Goal: Use online tool/utility: Use online tool/utility

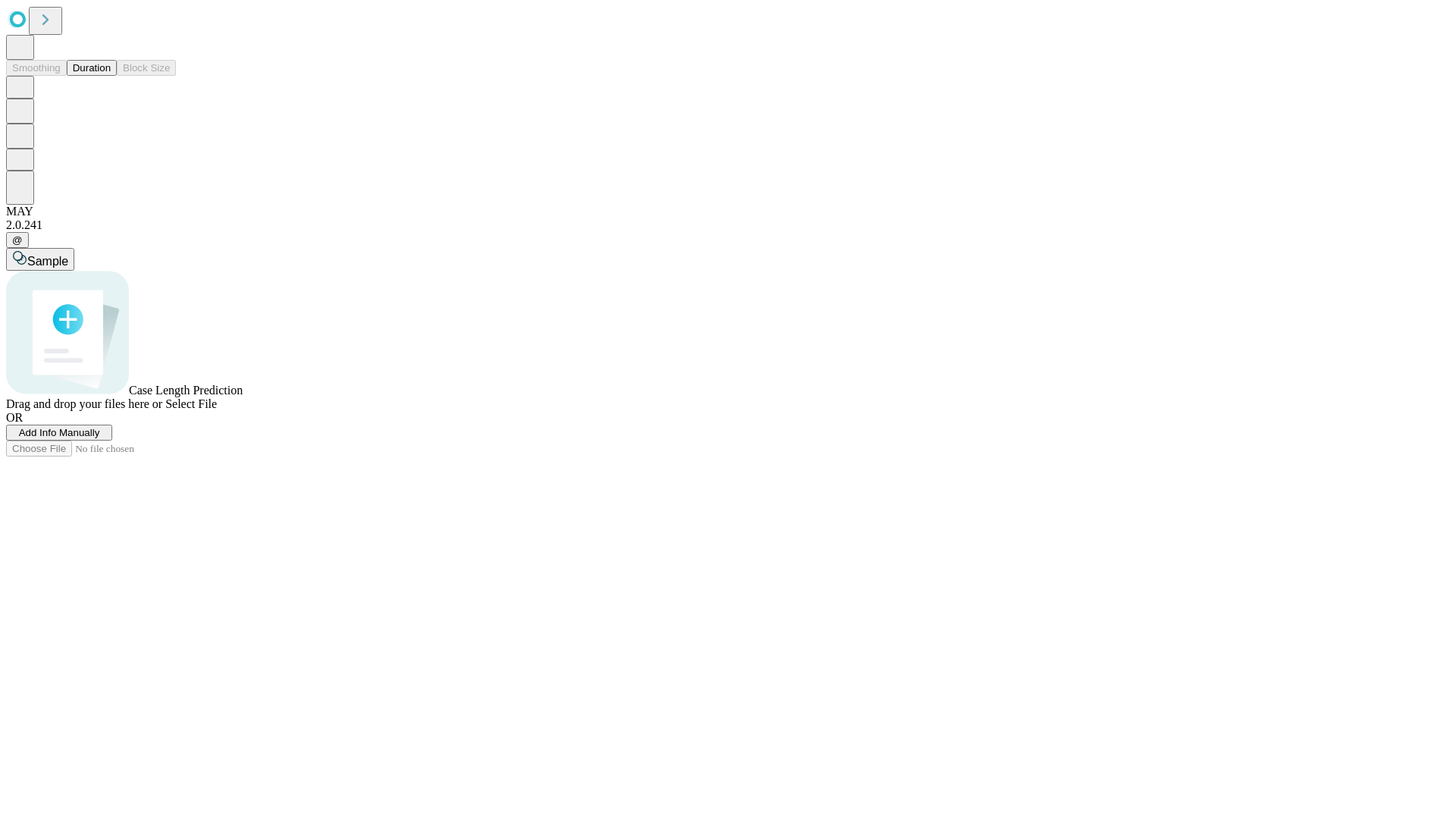
click at [110, 76] on button "Duration" at bounding box center [91, 68] width 50 height 16
click at [100, 438] on span "Add Info Manually" at bounding box center [59, 433] width 81 height 11
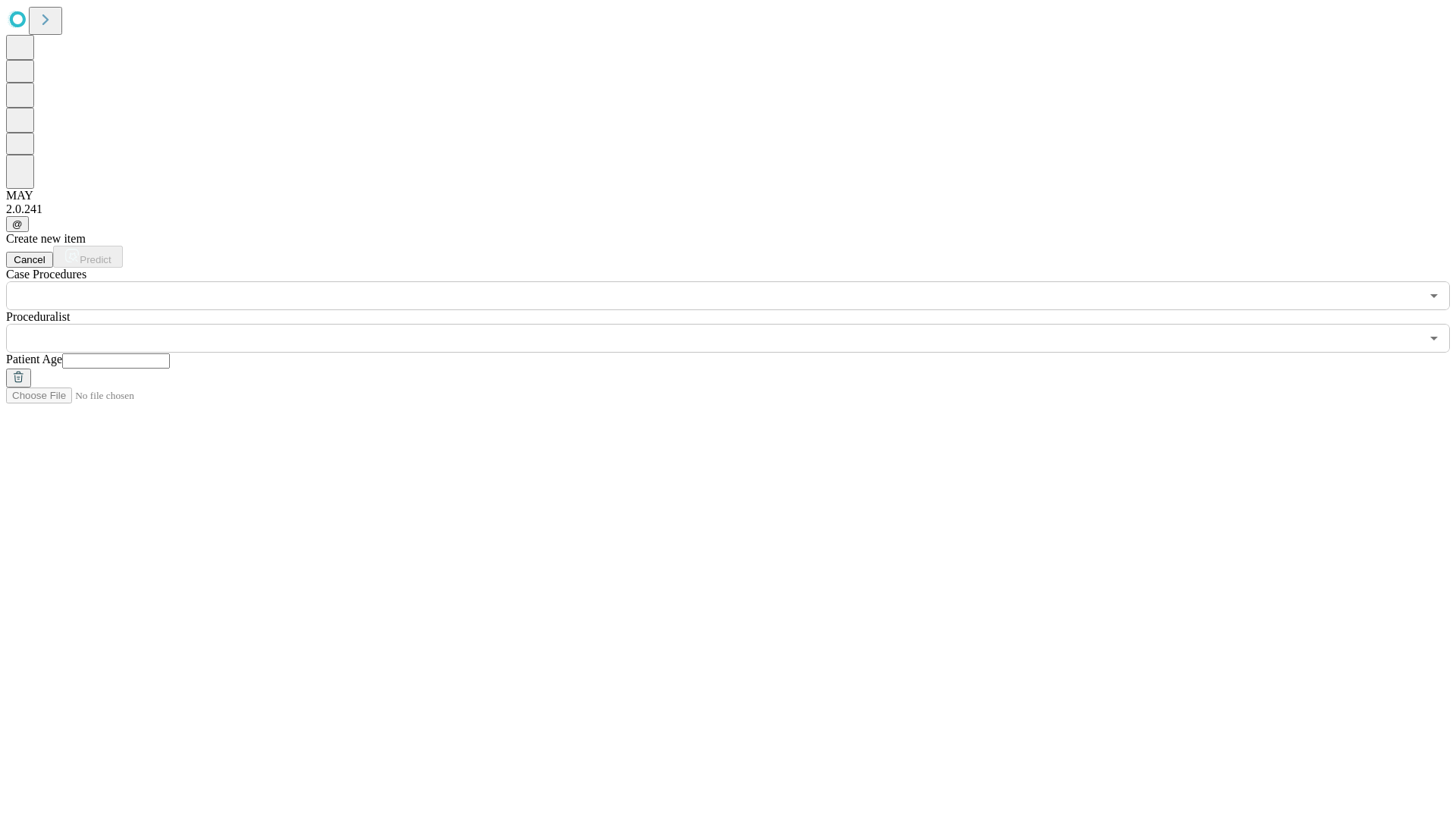
click at [170, 353] on input "text" at bounding box center [116, 361] width 108 height 16
type input "**"
click at [738, 324] on input "text" at bounding box center [713, 339] width 1414 height 29
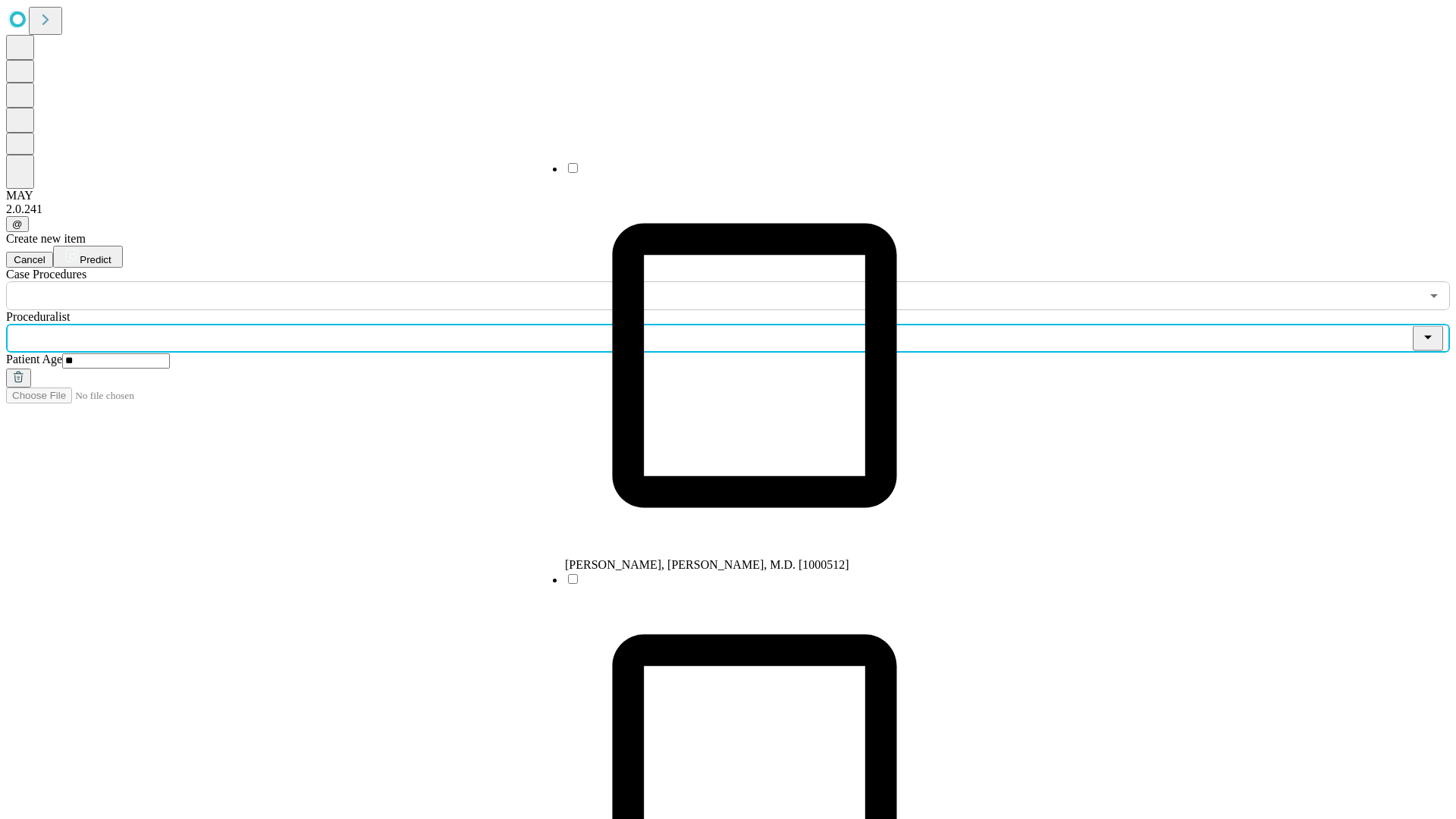
click at [739, 173] on li "[PERSON_NAME], [PERSON_NAME], M.D. [1000512]" at bounding box center [754, 366] width 379 height 411
click at [319, 281] on input "text" at bounding box center [713, 296] width 1414 height 29
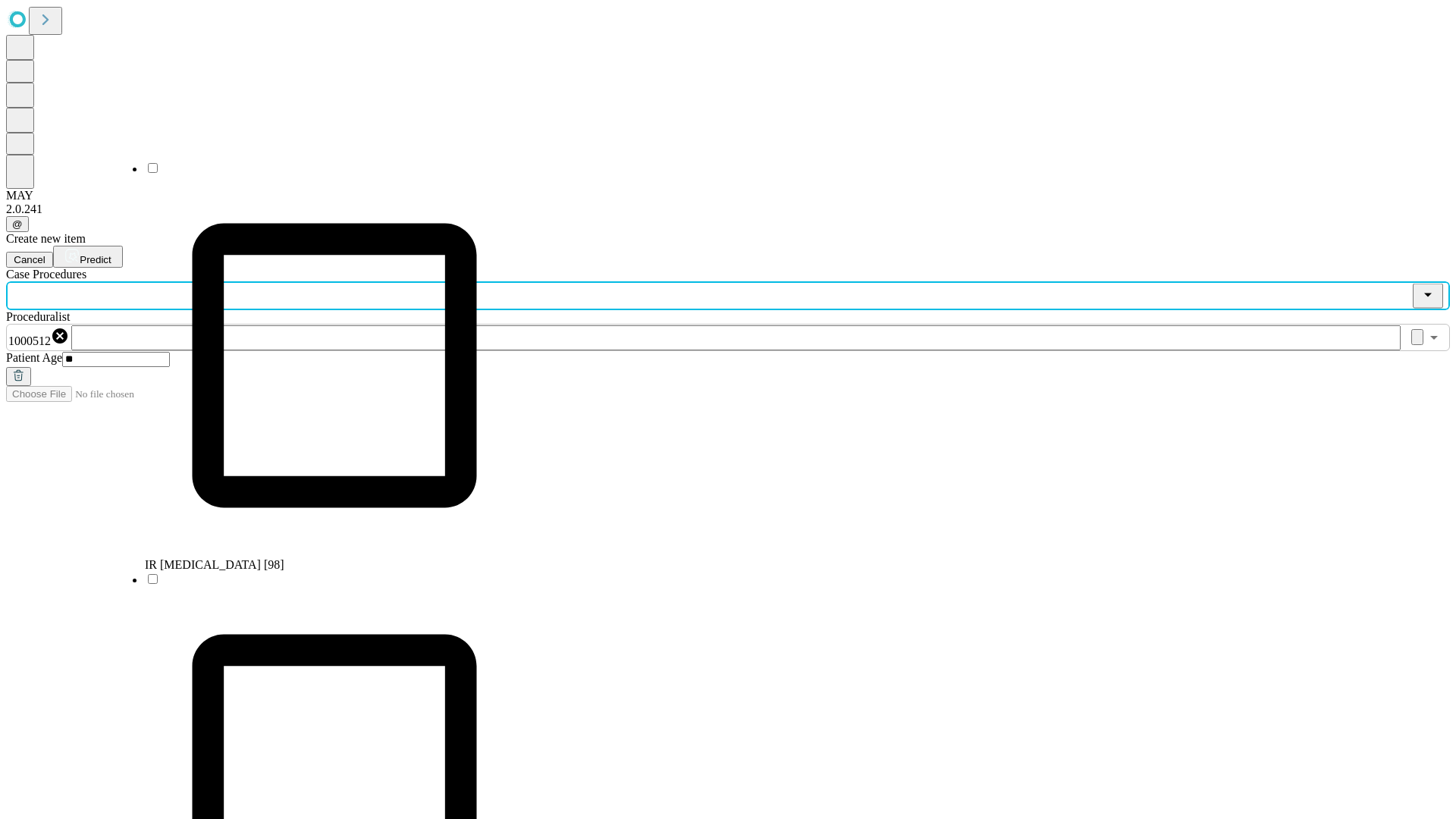
click at [319, 173] on li "IR [MEDICAL_DATA] [98]" at bounding box center [334, 366] width 379 height 411
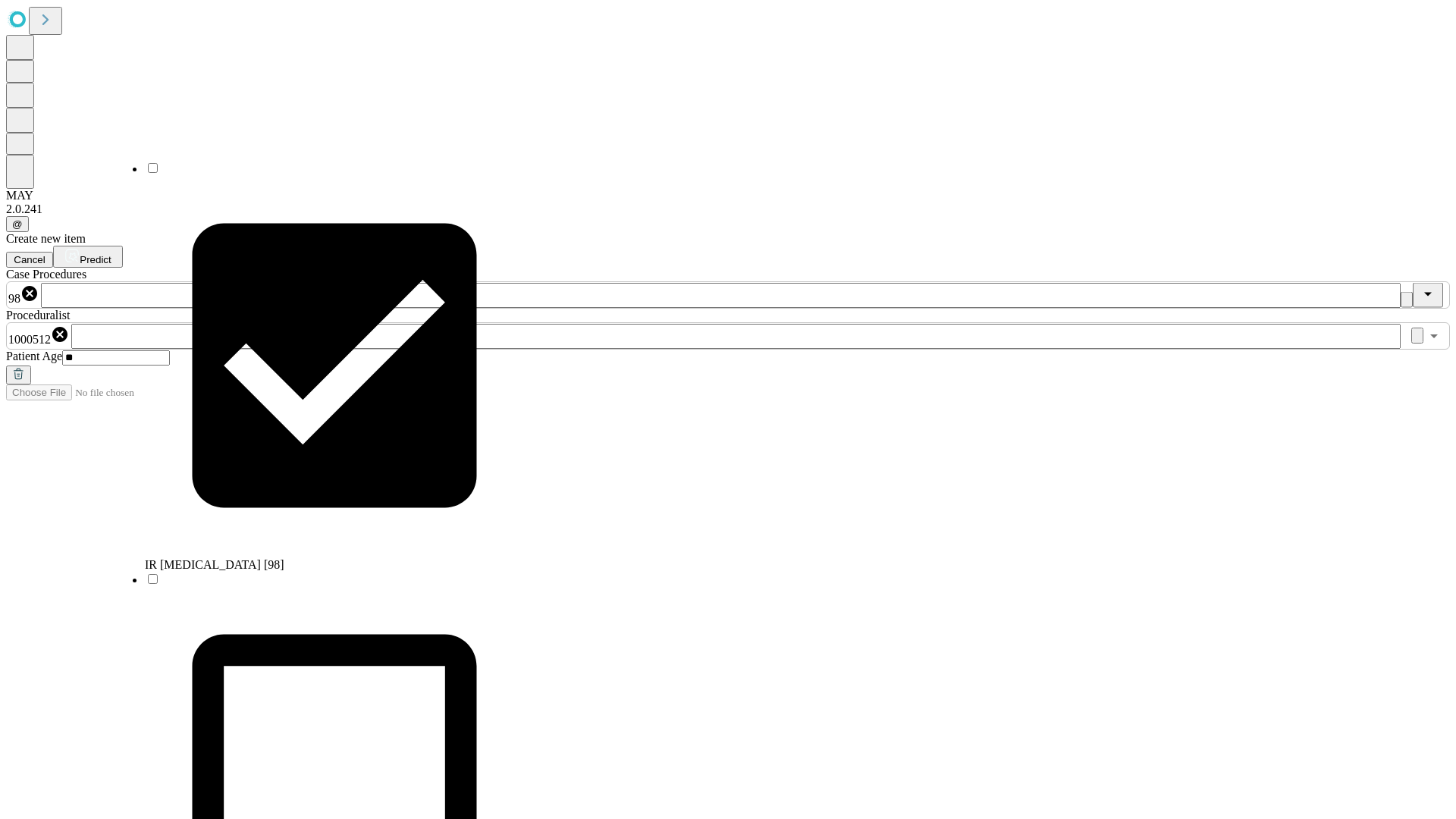
click at [110, 254] on span "Predict" at bounding box center [95, 259] width 31 height 11
